Goal: Information Seeking & Learning: Understand process/instructions

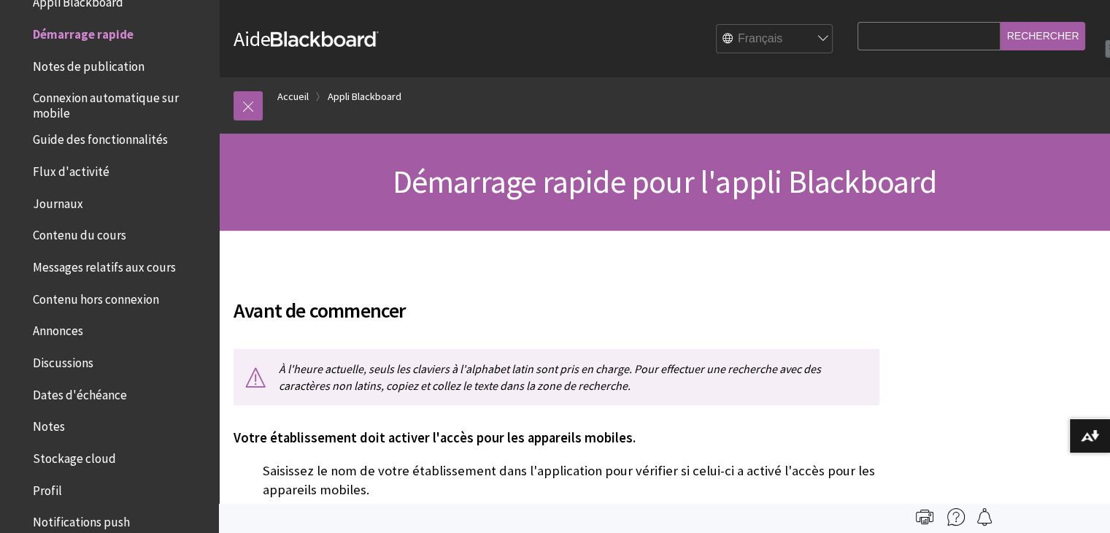
click at [798, 39] on select "English عربية Català Cymraeg Deutsch Español Suomi Français עברית Italiano 日本語 …" at bounding box center [775, 39] width 117 height 29
select select "/Blackboard_App/Quick_Start"
click at [717, 25] on select "English عربية Català Cymraeg Deutsch Español Suomi Français עברית Italiano 日本語 …" at bounding box center [775, 39] width 117 height 29
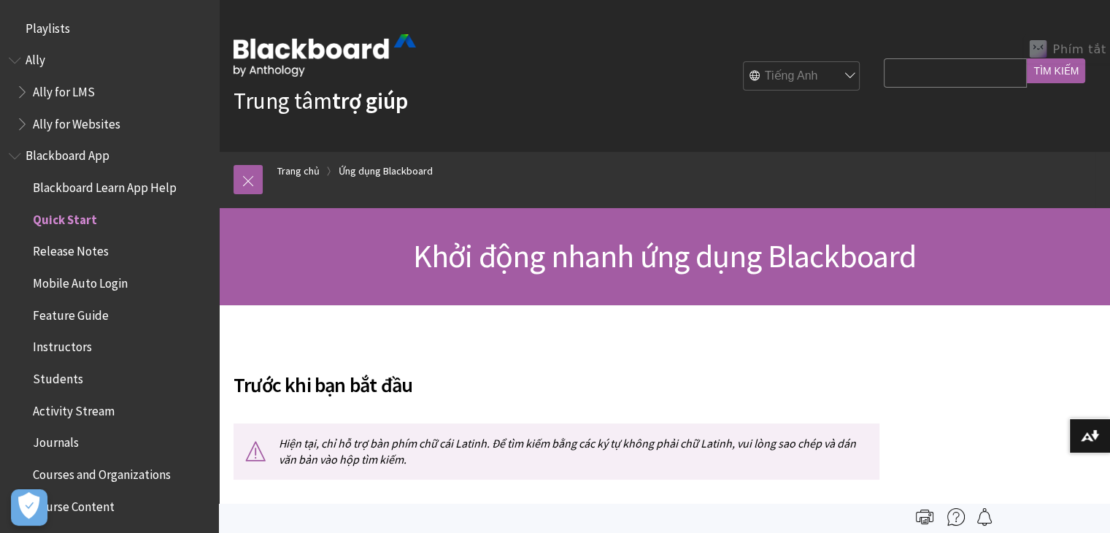
scroll to position [185, 0]
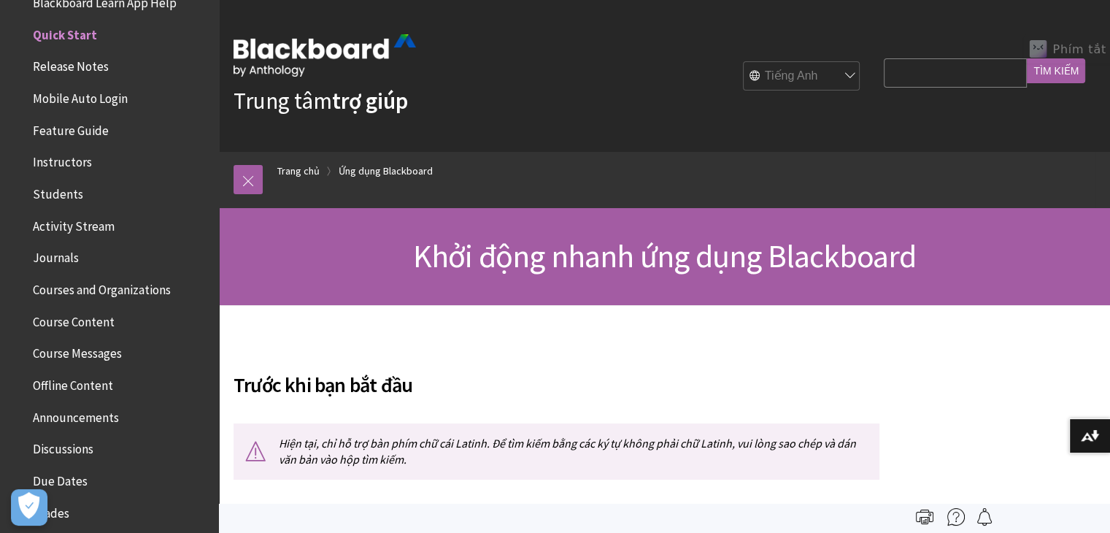
click at [725, 392] on h2 "Trước khi bạn bắt đầu" at bounding box center [557, 376] width 646 height 48
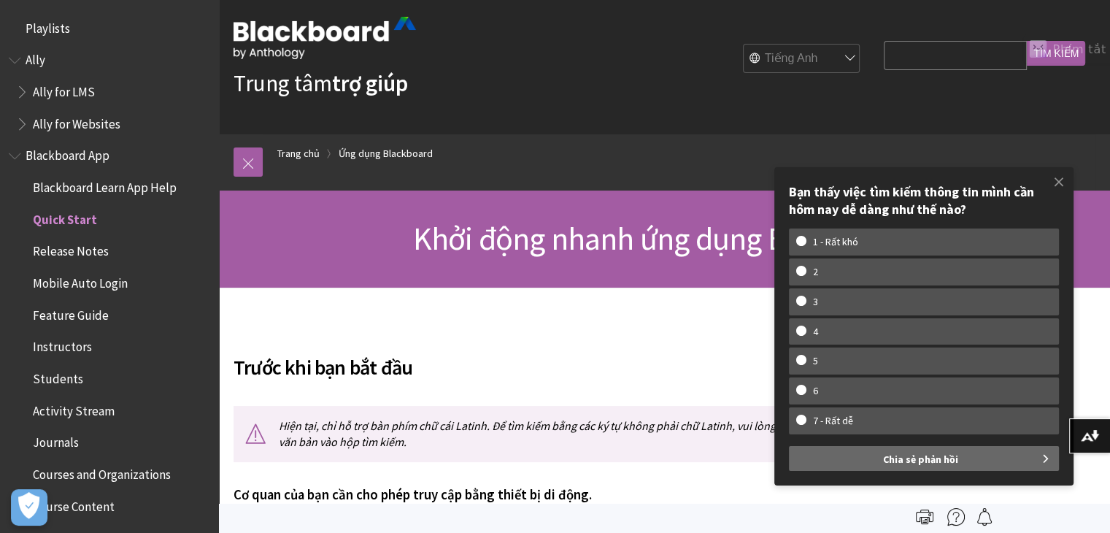
scroll to position [0, 0]
